Goal: Navigation & Orientation: Find specific page/section

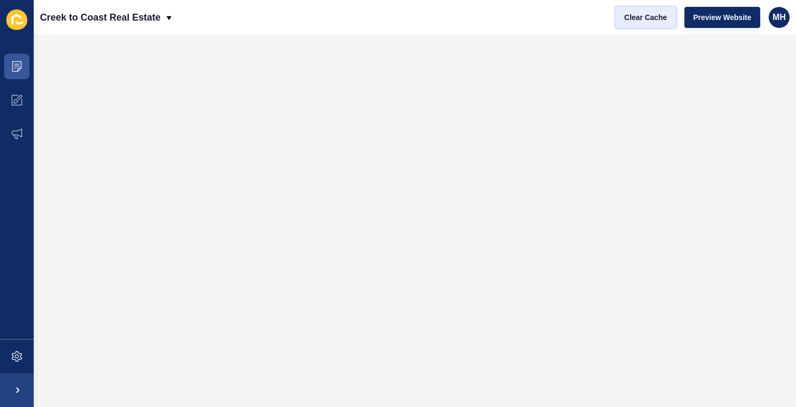
click at [644, 16] on span "Clear Cache" at bounding box center [646, 17] width 43 height 11
click at [643, 25] on button "Clear Cache" at bounding box center [646, 17] width 61 height 21
click at [23, 70] on span at bounding box center [17, 67] width 34 height 34
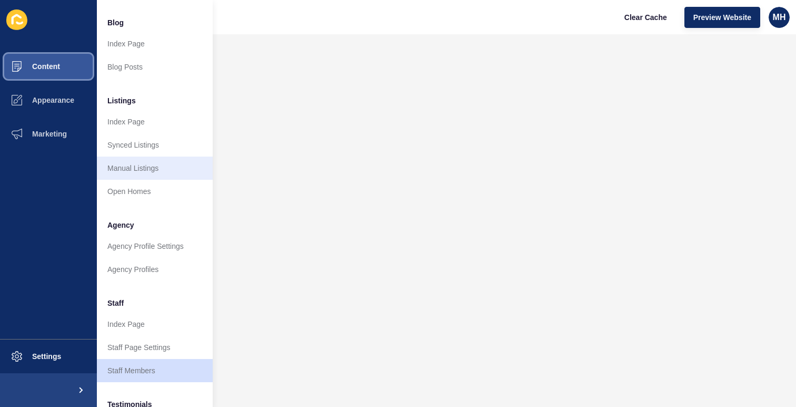
scroll to position [81, 0]
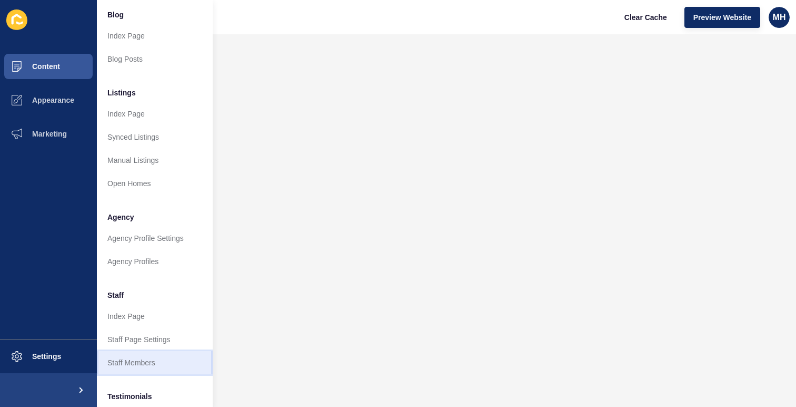
click at [152, 365] on link "Staff Members" at bounding box center [155, 362] width 116 height 23
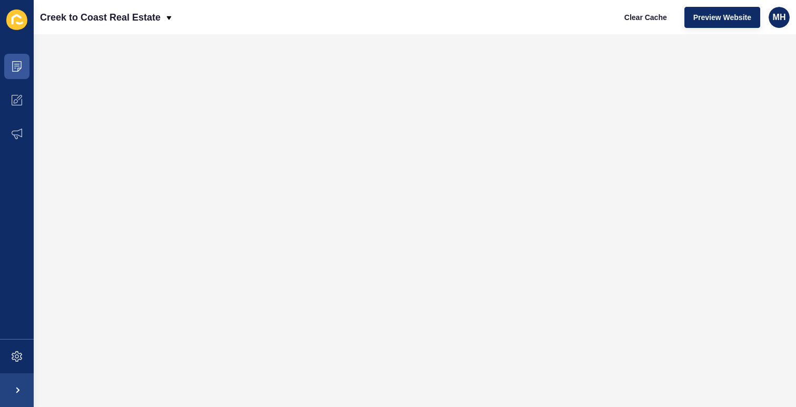
scroll to position [0, 0]
click at [28, 67] on span at bounding box center [17, 67] width 34 height 34
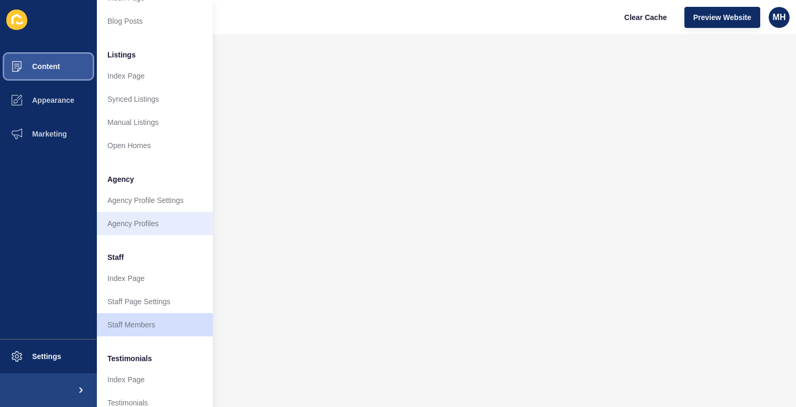
scroll to position [120, 0]
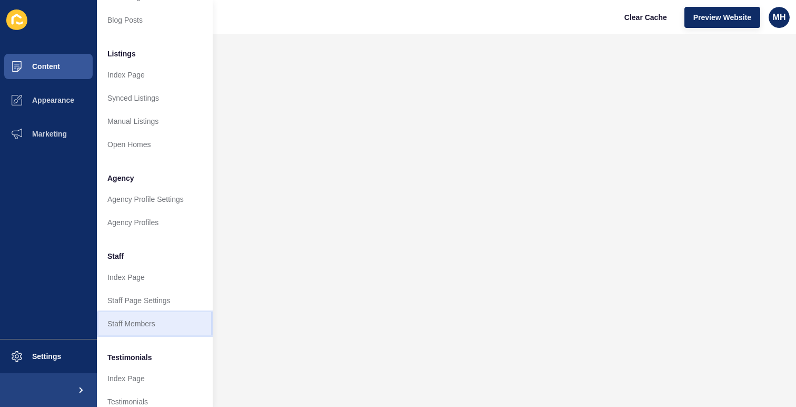
click at [150, 323] on link "Staff Members" at bounding box center [155, 323] width 116 height 23
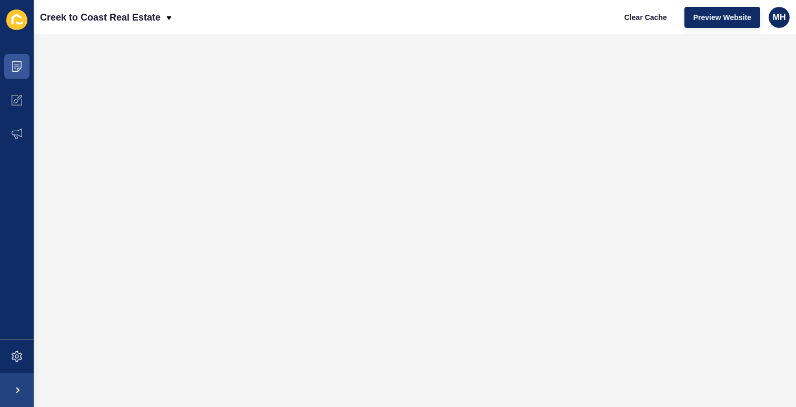
scroll to position [0, 0]
click at [24, 64] on span at bounding box center [17, 67] width 34 height 34
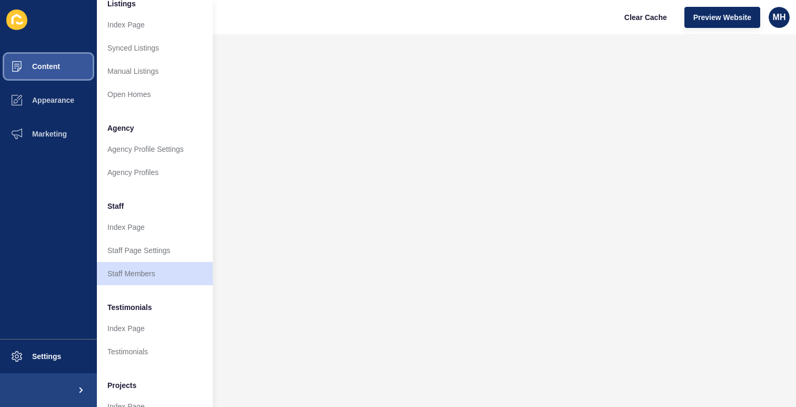
scroll to position [176, 0]
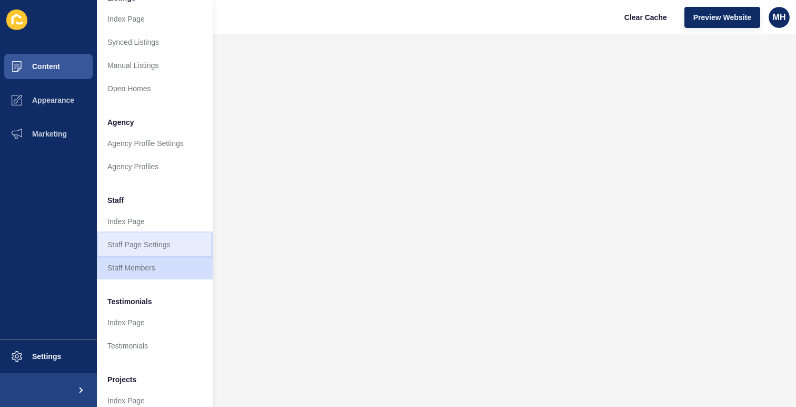
click at [143, 248] on link "Staff Page Settings" at bounding box center [155, 244] width 116 height 23
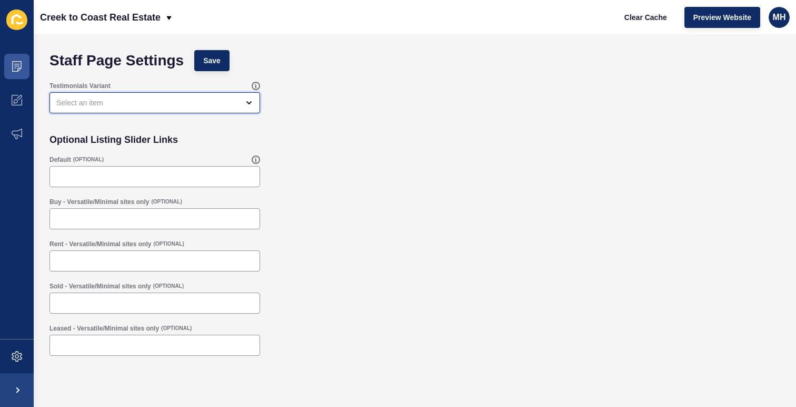
click at [120, 98] on div "open menu" at bounding box center [147, 102] width 182 height 11
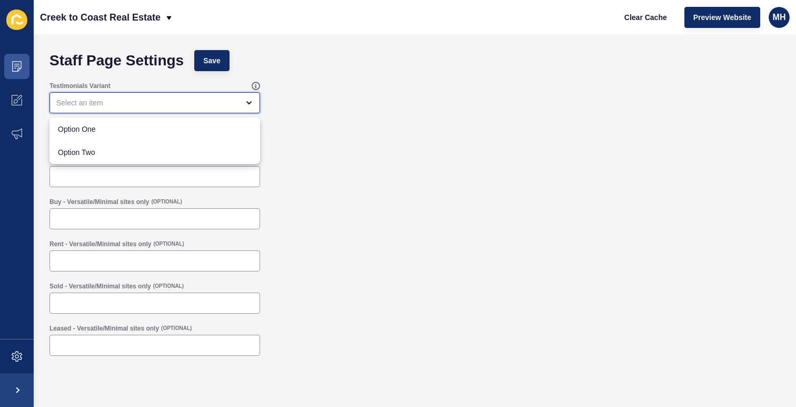
click at [120, 98] on div "close menu" at bounding box center [147, 102] width 182 height 11
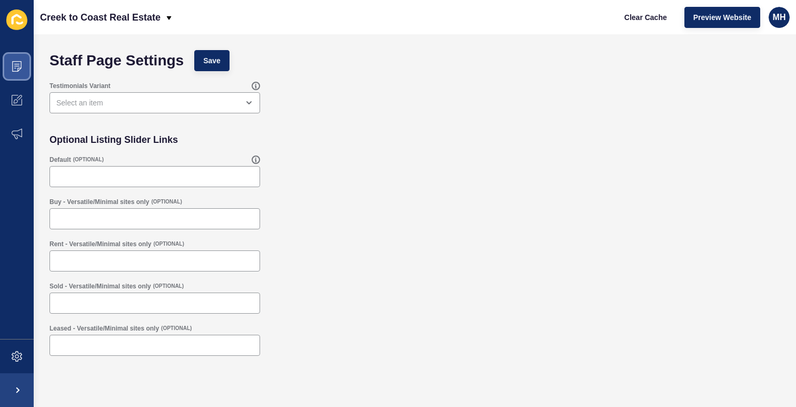
click at [23, 65] on span at bounding box center [17, 67] width 34 height 34
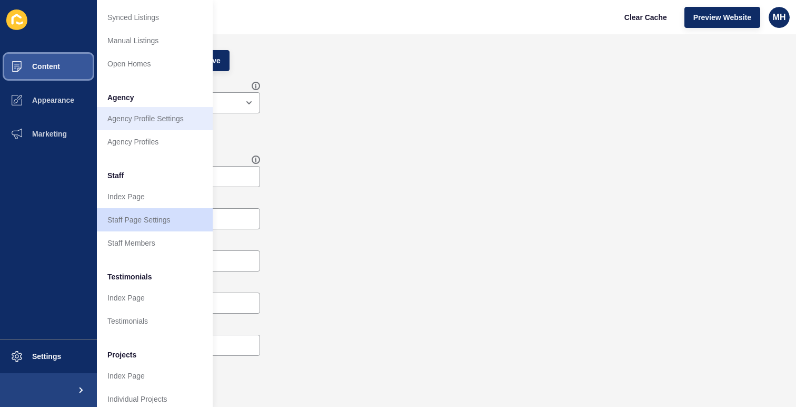
scroll to position [211, 0]
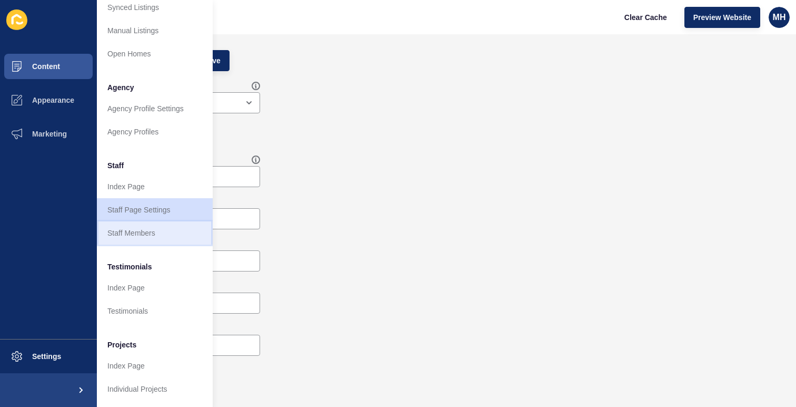
click at [154, 228] on link "Staff Members" at bounding box center [155, 232] width 116 height 23
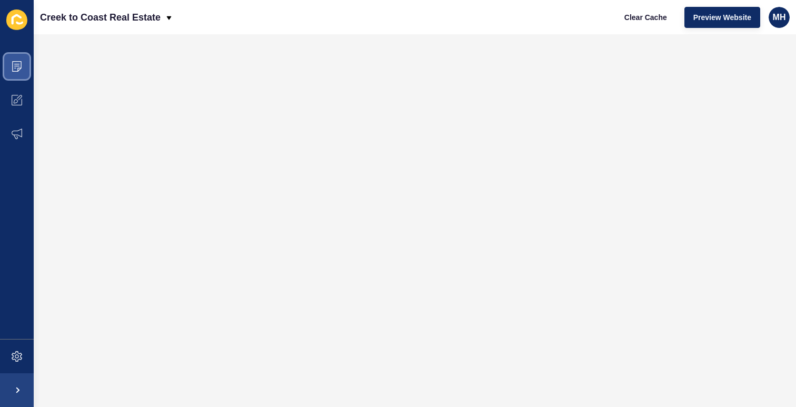
click at [14, 64] on icon at bounding box center [17, 66] width 11 height 11
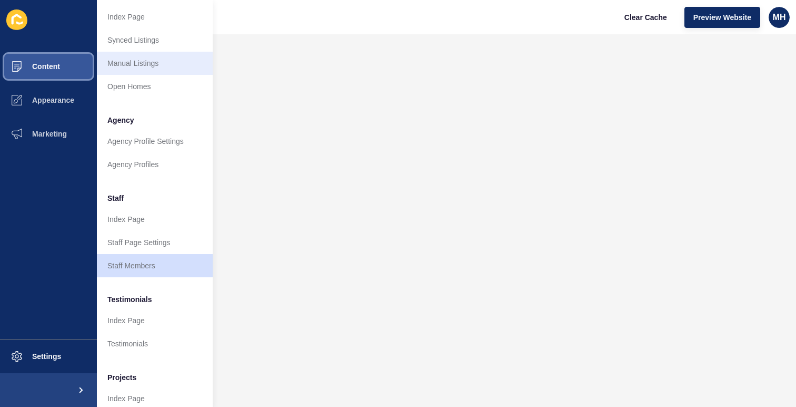
scroll to position [211, 0]
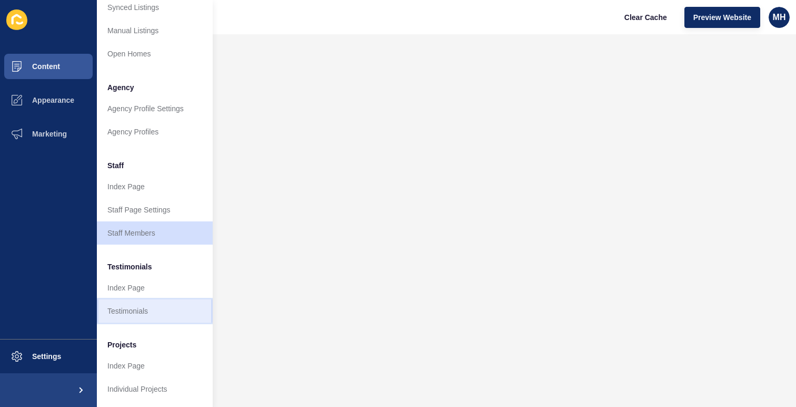
click at [141, 316] on link "Testimonials" at bounding box center [155, 310] width 116 height 23
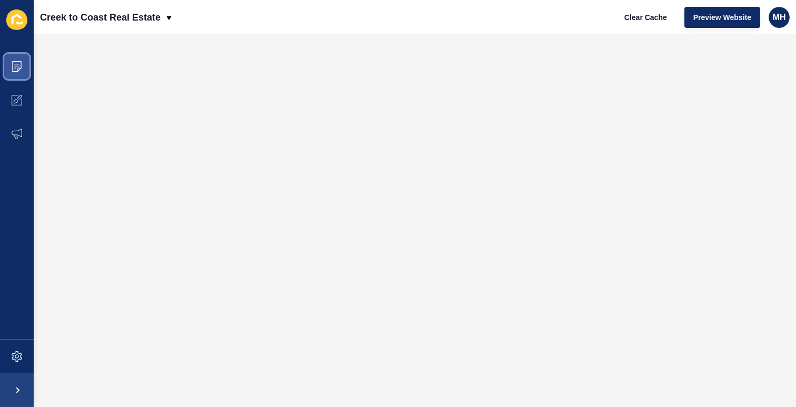
click at [20, 65] on icon at bounding box center [17, 66] width 11 height 11
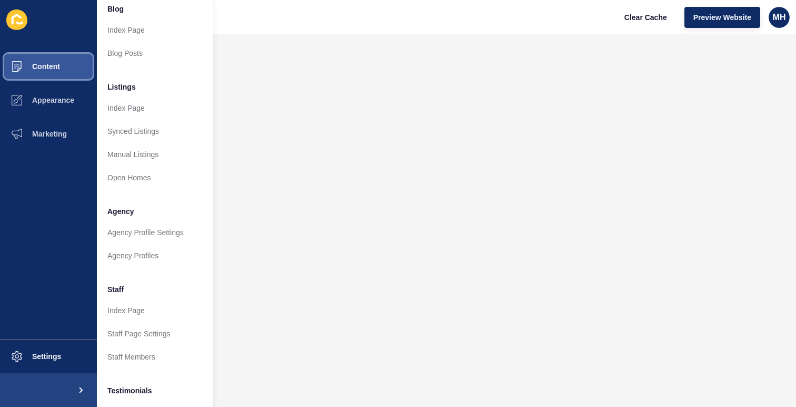
scroll to position [92, 0]
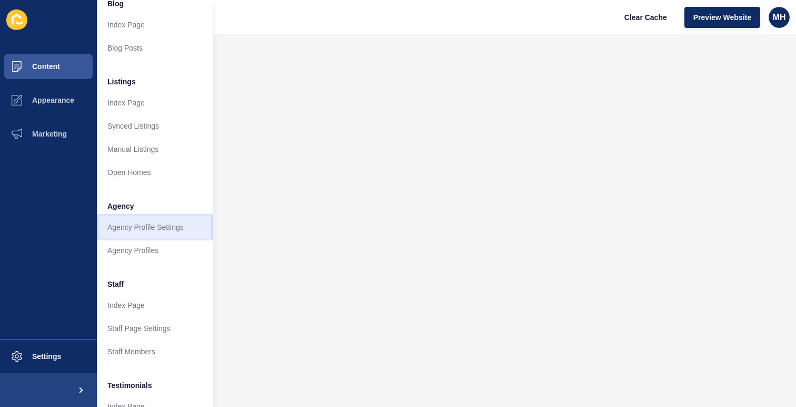
click at [150, 229] on link "Agency Profile Settings" at bounding box center [155, 226] width 116 height 23
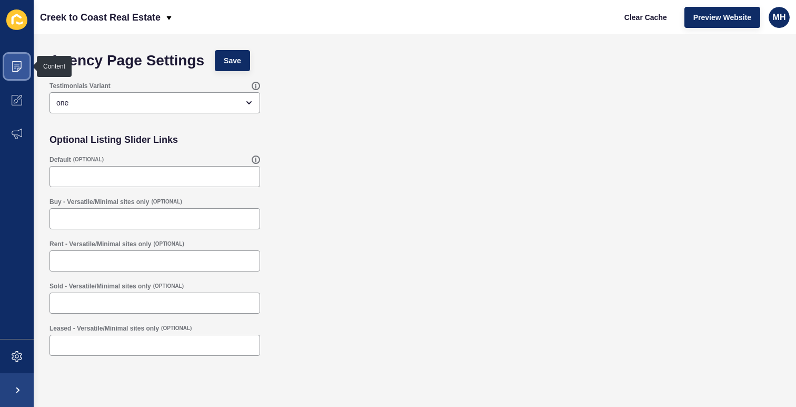
click at [24, 68] on span at bounding box center [17, 67] width 34 height 34
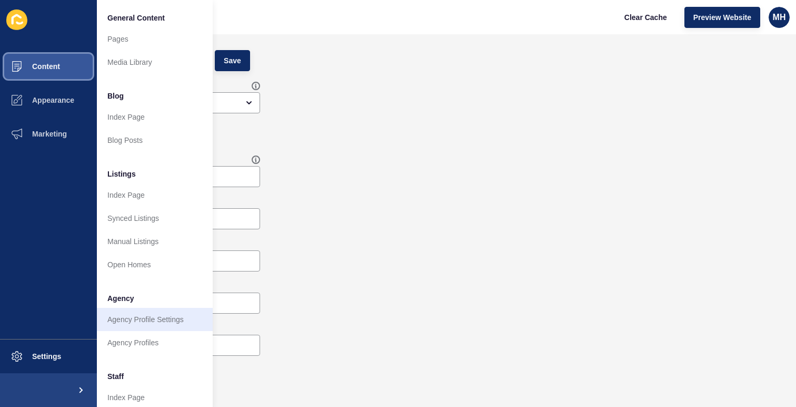
scroll to position [11, 0]
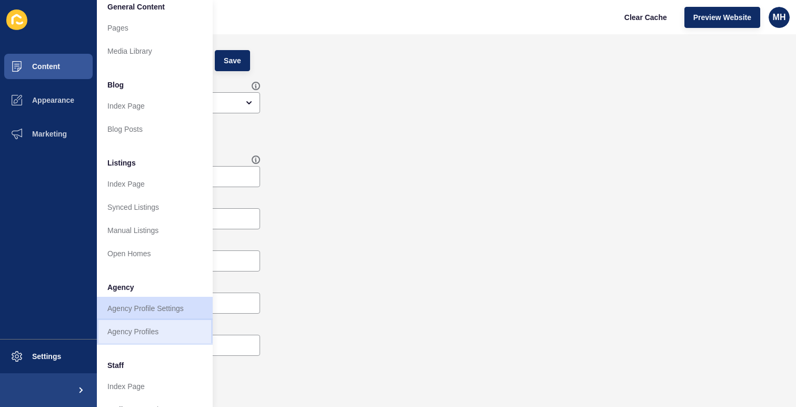
click at [144, 332] on link "Agency Profiles" at bounding box center [155, 331] width 116 height 23
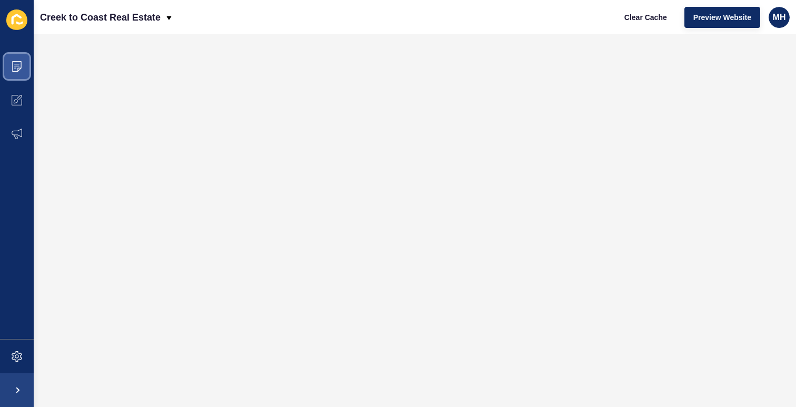
click at [22, 62] on span at bounding box center [17, 67] width 34 height 34
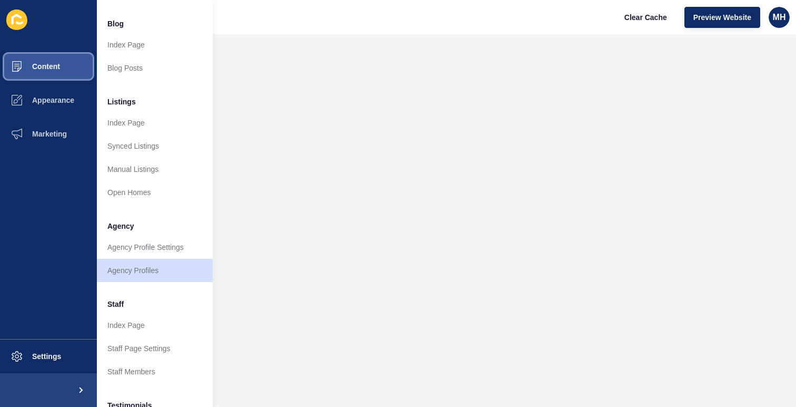
scroll to position [73, 0]
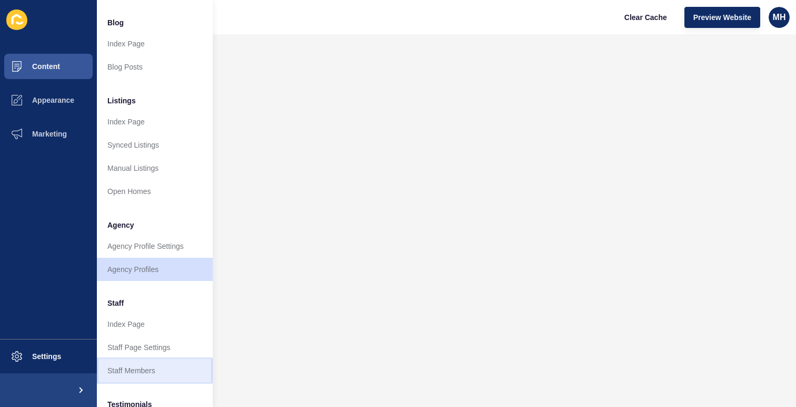
click at [147, 364] on link "Staff Members" at bounding box center [155, 370] width 116 height 23
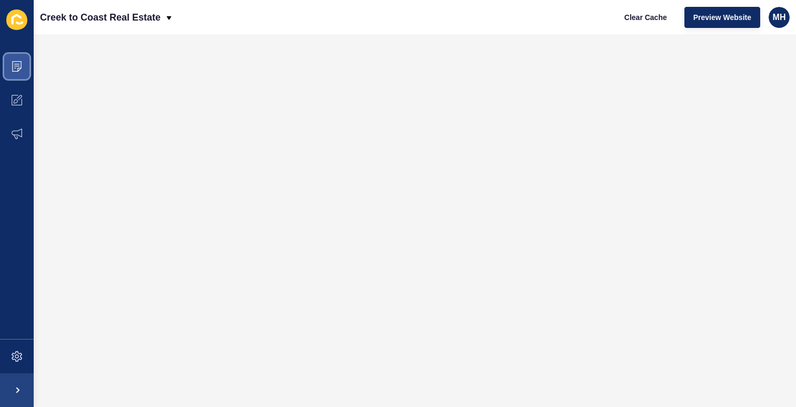
click at [24, 60] on span at bounding box center [17, 67] width 34 height 34
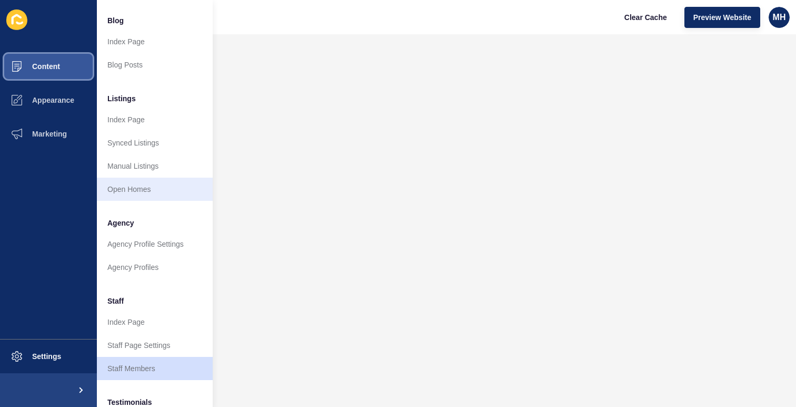
scroll to position [101, 0]
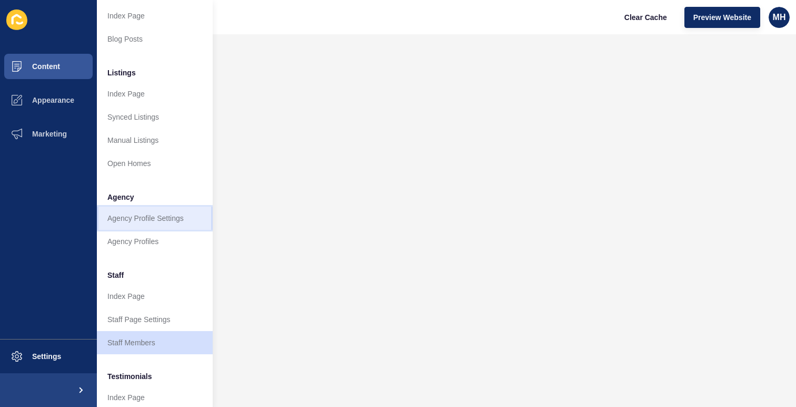
click at [159, 221] on link "Agency Profile Settings" at bounding box center [155, 217] width 116 height 23
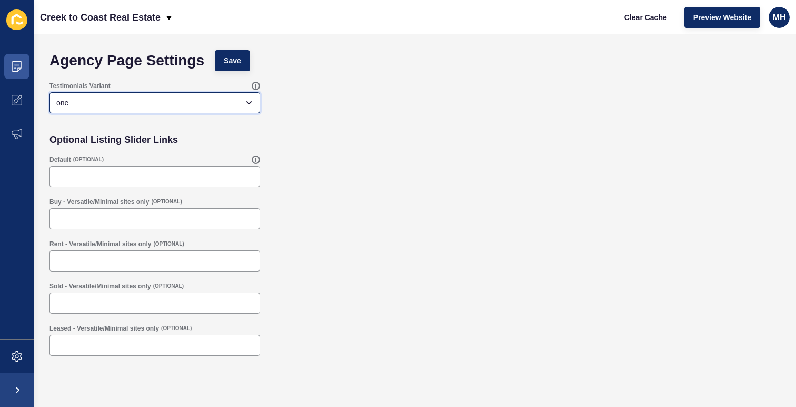
click at [121, 107] on div "one" at bounding box center [147, 102] width 182 height 11
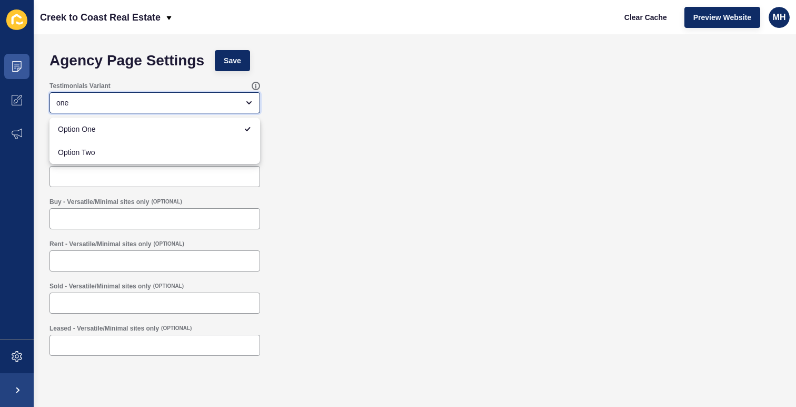
click at [62, 103] on div "one" at bounding box center [147, 102] width 182 height 11
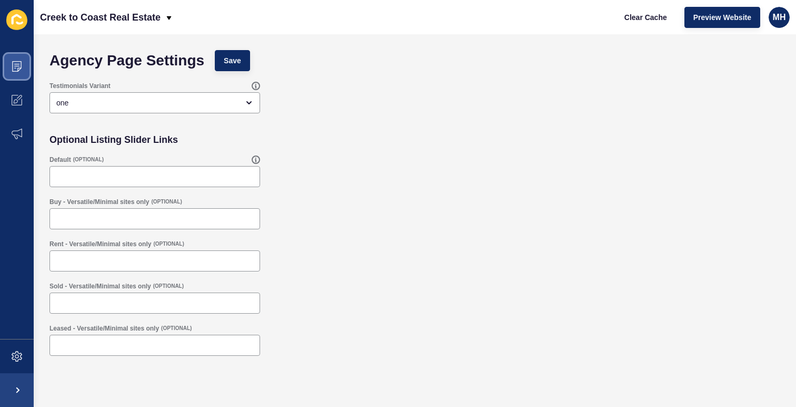
click at [14, 66] on icon at bounding box center [17, 66] width 11 height 11
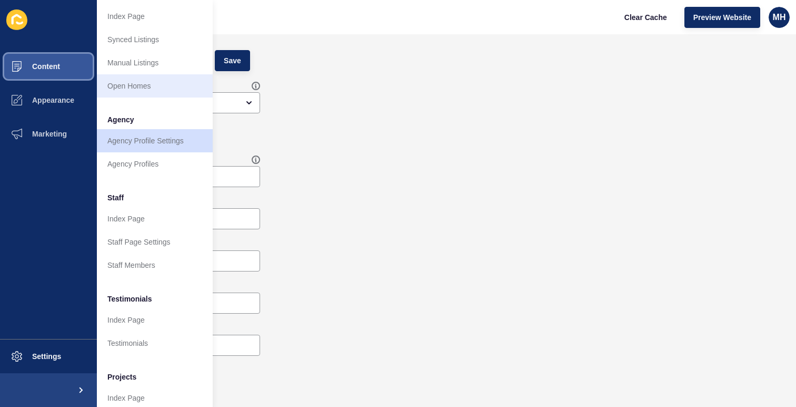
scroll to position [194, 0]
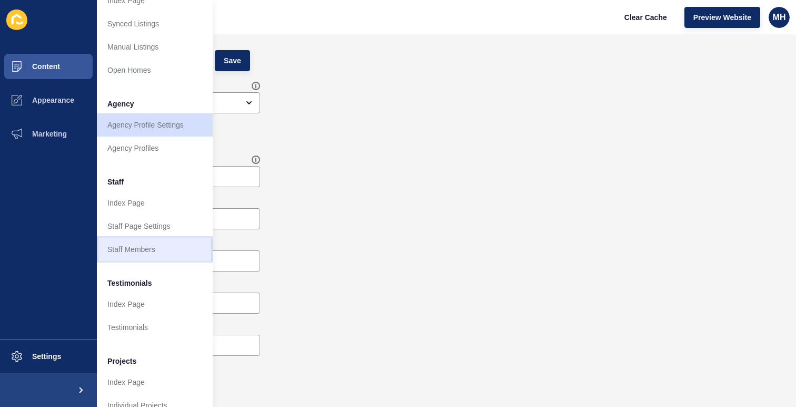
click at [155, 252] on link "Staff Members" at bounding box center [155, 249] width 116 height 23
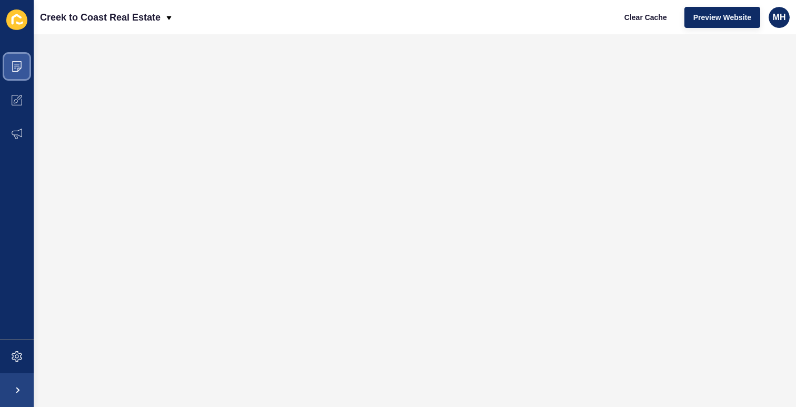
click at [15, 59] on span at bounding box center [17, 67] width 34 height 34
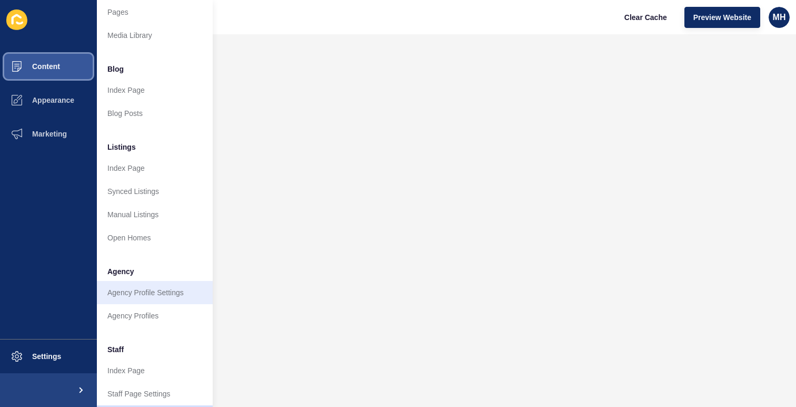
scroll to position [30, 0]
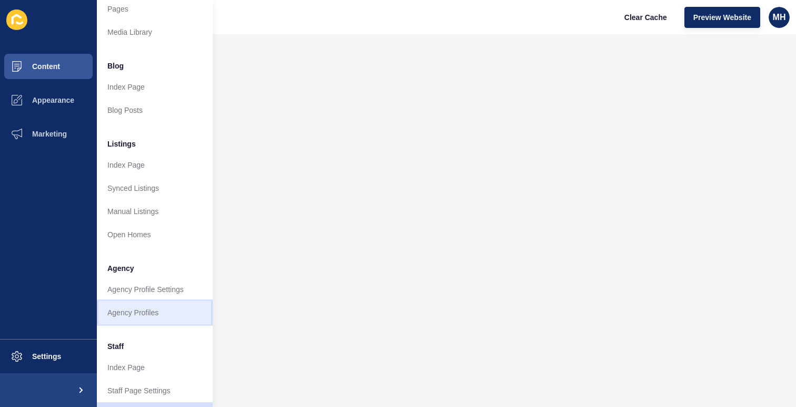
click at [142, 315] on link "Agency Profiles" at bounding box center [155, 312] width 116 height 23
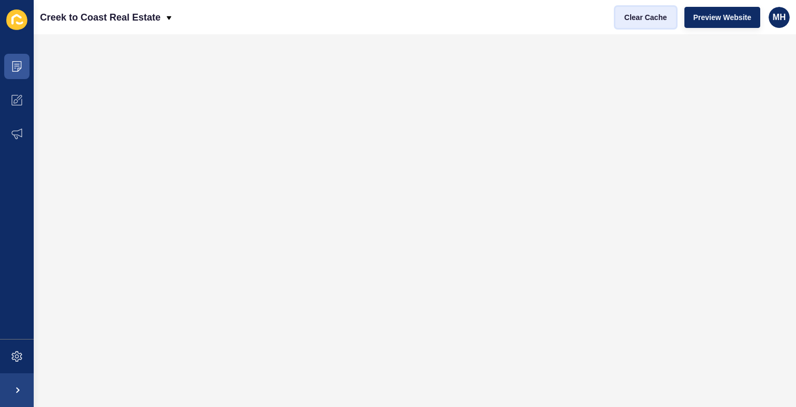
click at [648, 14] on span "Clear Cache" at bounding box center [646, 17] width 43 height 11
click at [18, 60] on span at bounding box center [17, 67] width 34 height 34
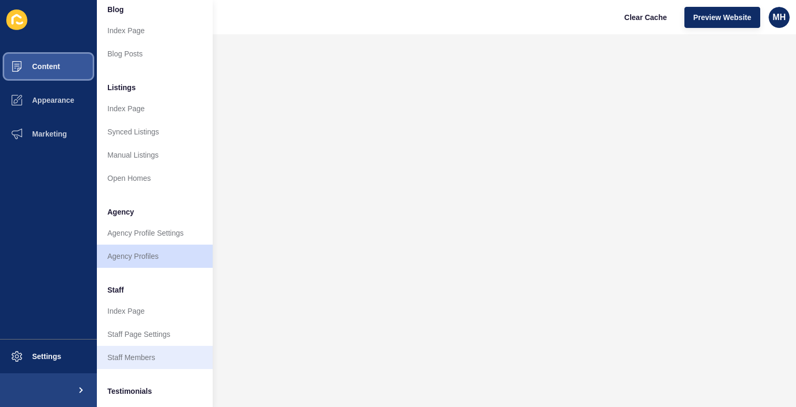
scroll to position [79, 0]
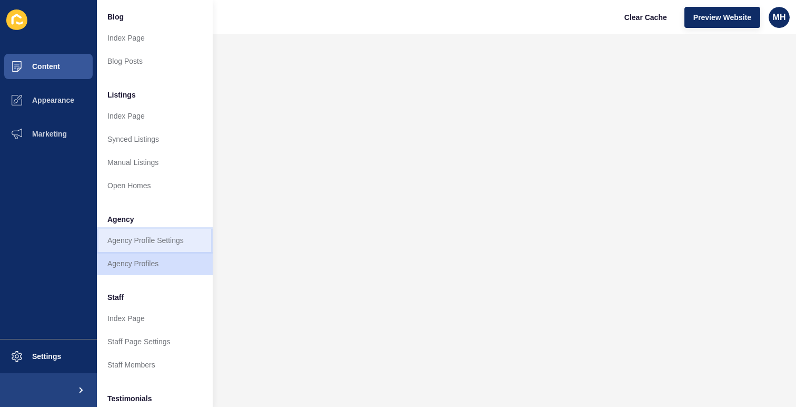
click at [137, 236] on link "Agency Profile Settings" at bounding box center [155, 240] width 116 height 23
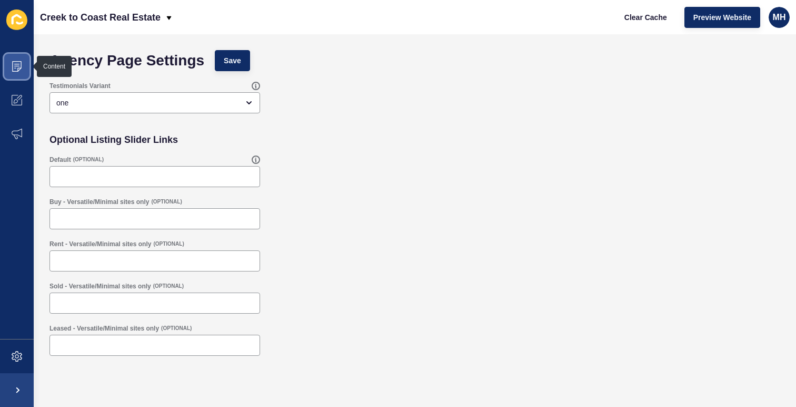
click at [23, 66] on span at bounding box center [17, 67] width 34 height 34
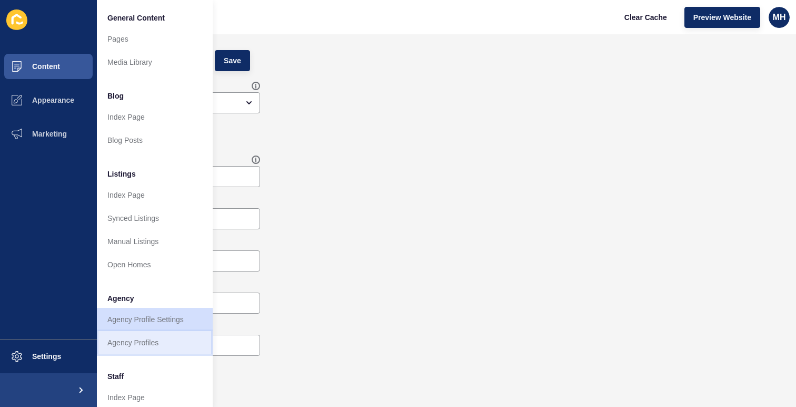
click at [126, 342] on link "Agency Profiles" at bounding box center [155, 342] width 116 height 23
